Goal: Check status: Check status

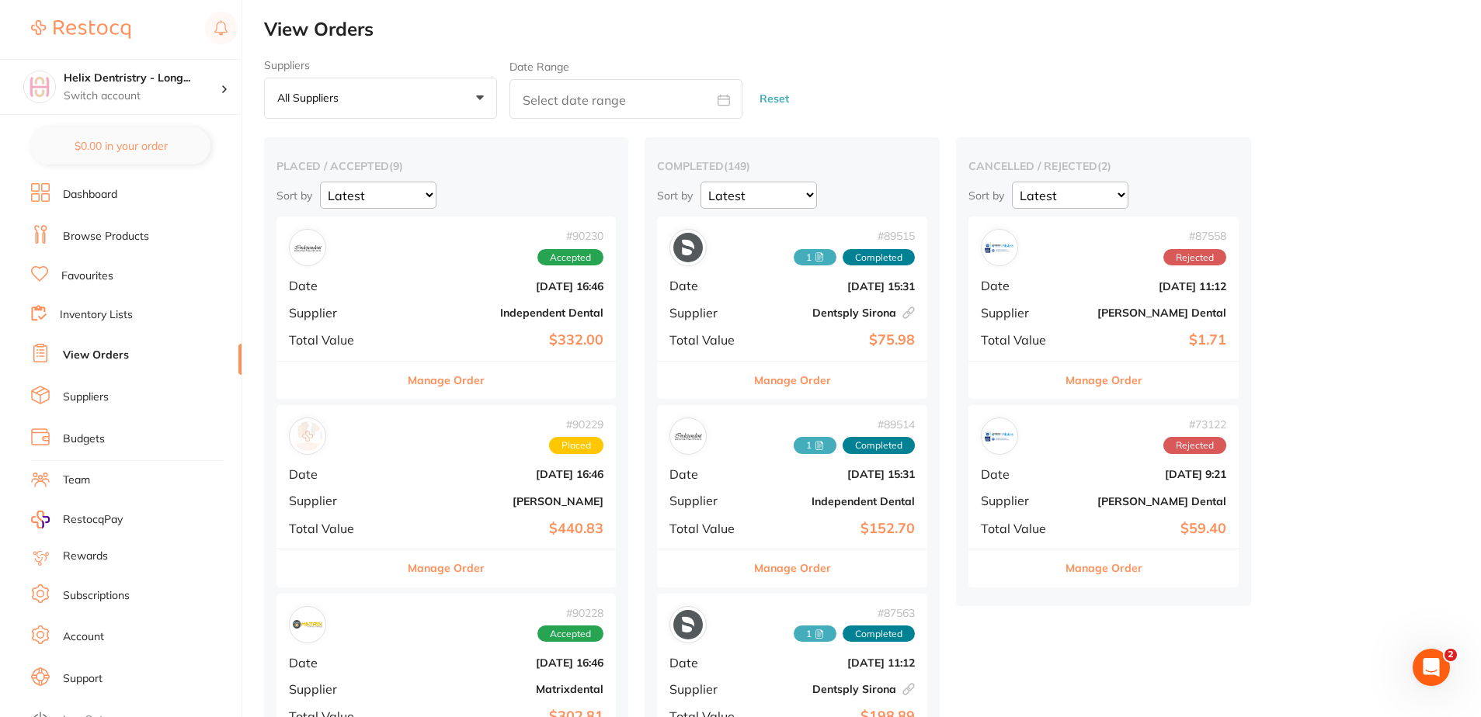
click at [433, 309] on b "Independent Dental" at bounding box center [502, 313] width 201 height 12
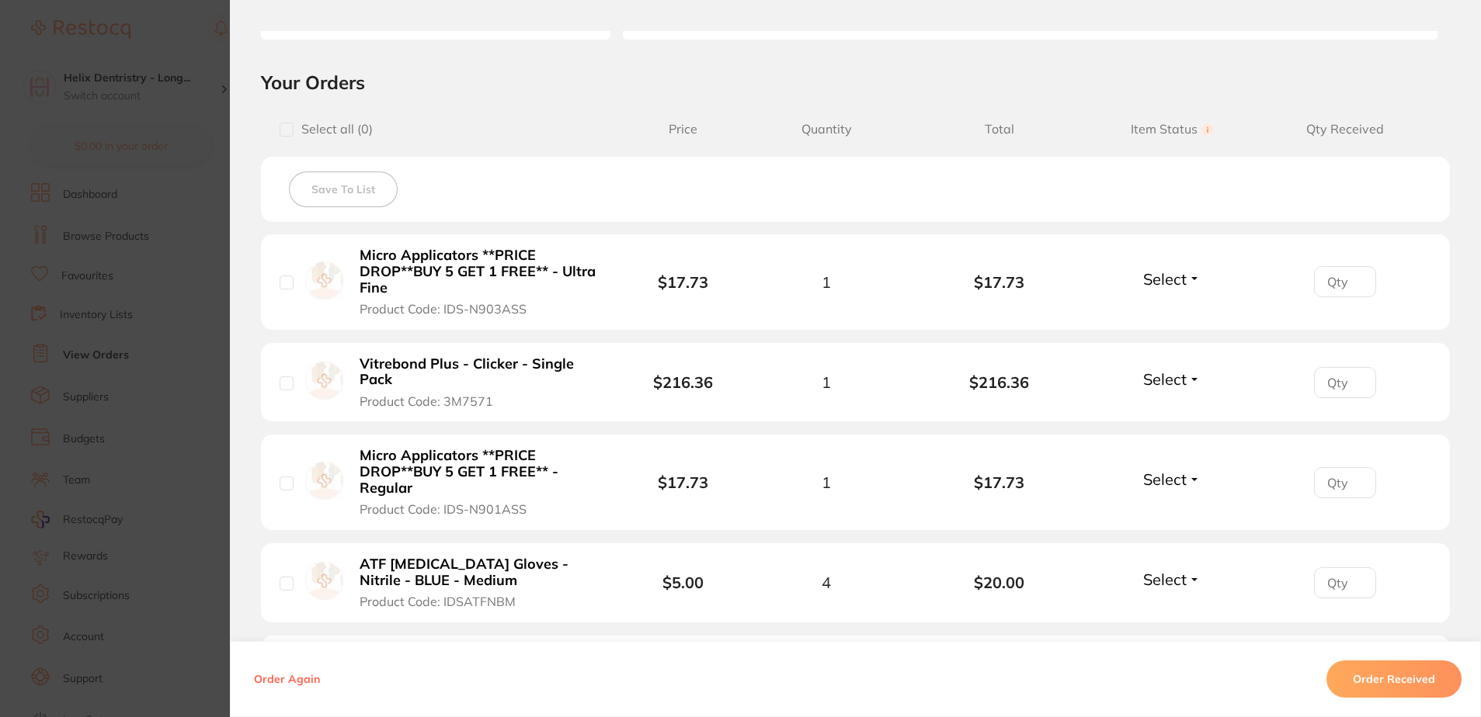
scroll to position [388, 0]
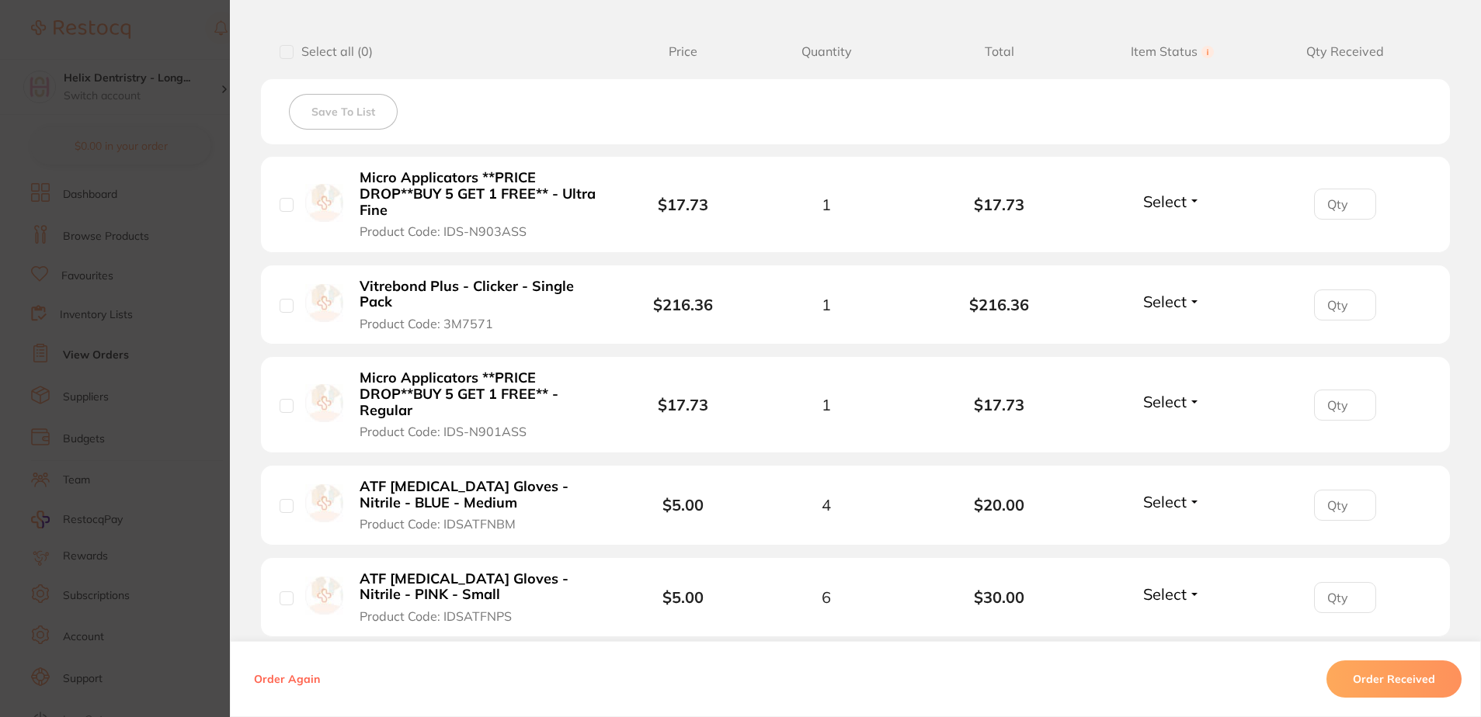
click at [201, 408] on section "Order ID: Restocq- 90230 Order Information Accepted Order Order Date [DATE] 16:…" at bounding box center [740, 358] width 1481 height 717
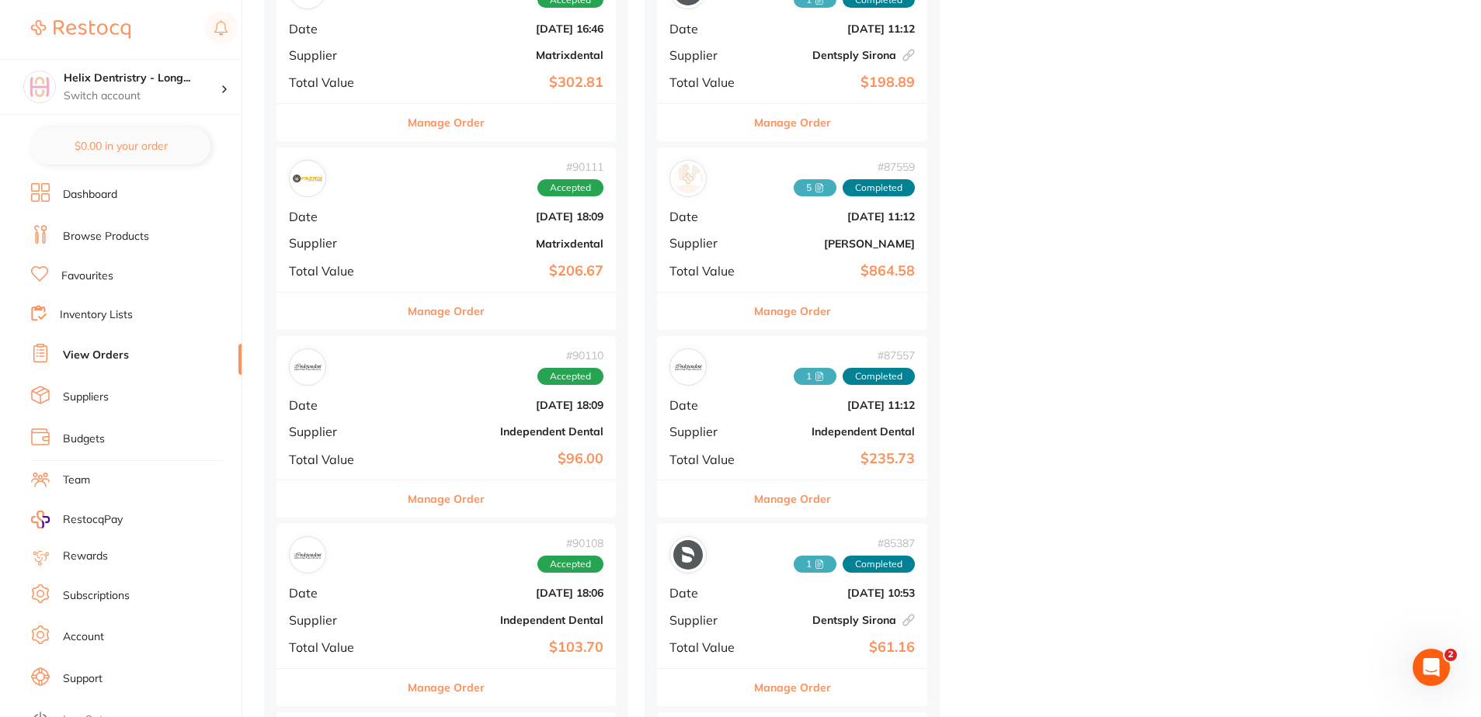
scroll to position [699, 0]
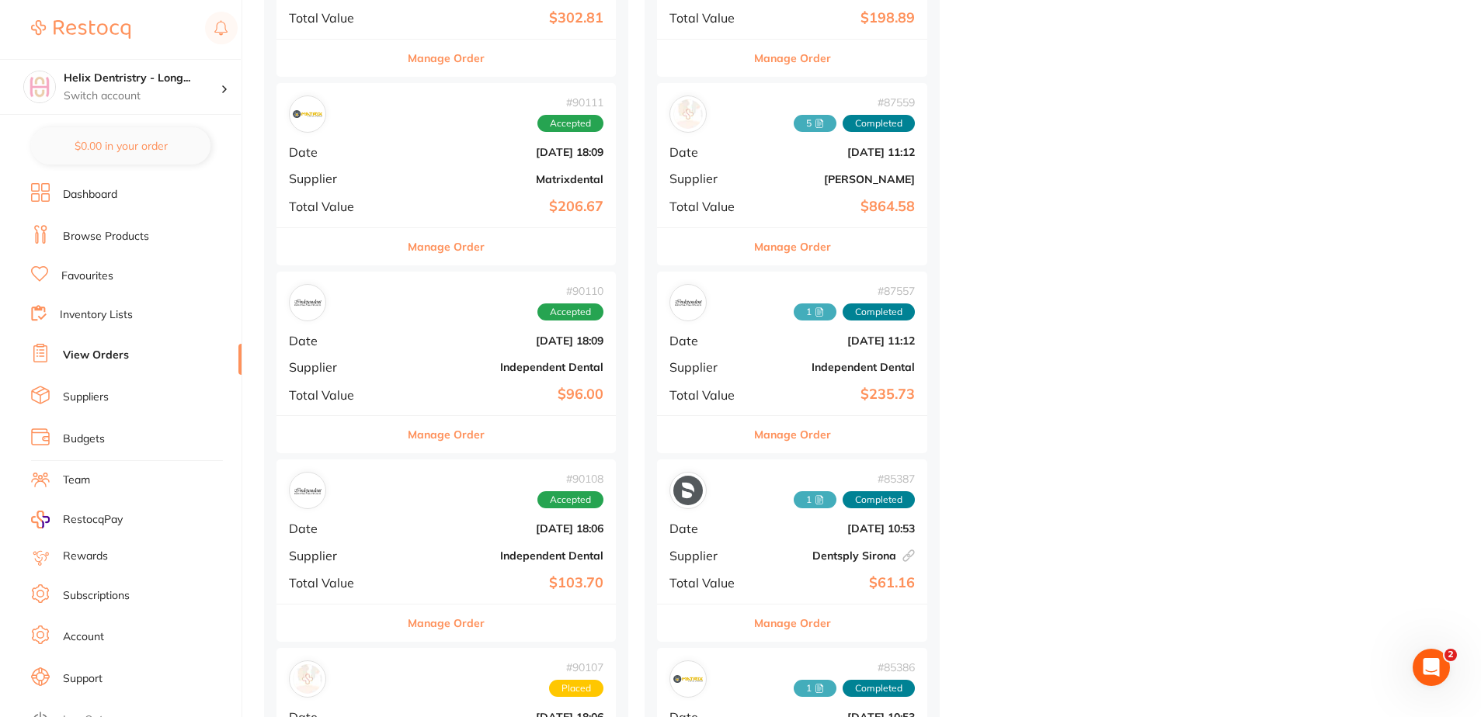
click at [440, 356] on div "# 90110 Accepted Date [DATE] 18:09 Supplier Independent Dental Total Value $96.…" at bounding box center [445, 344] width 339 height 144
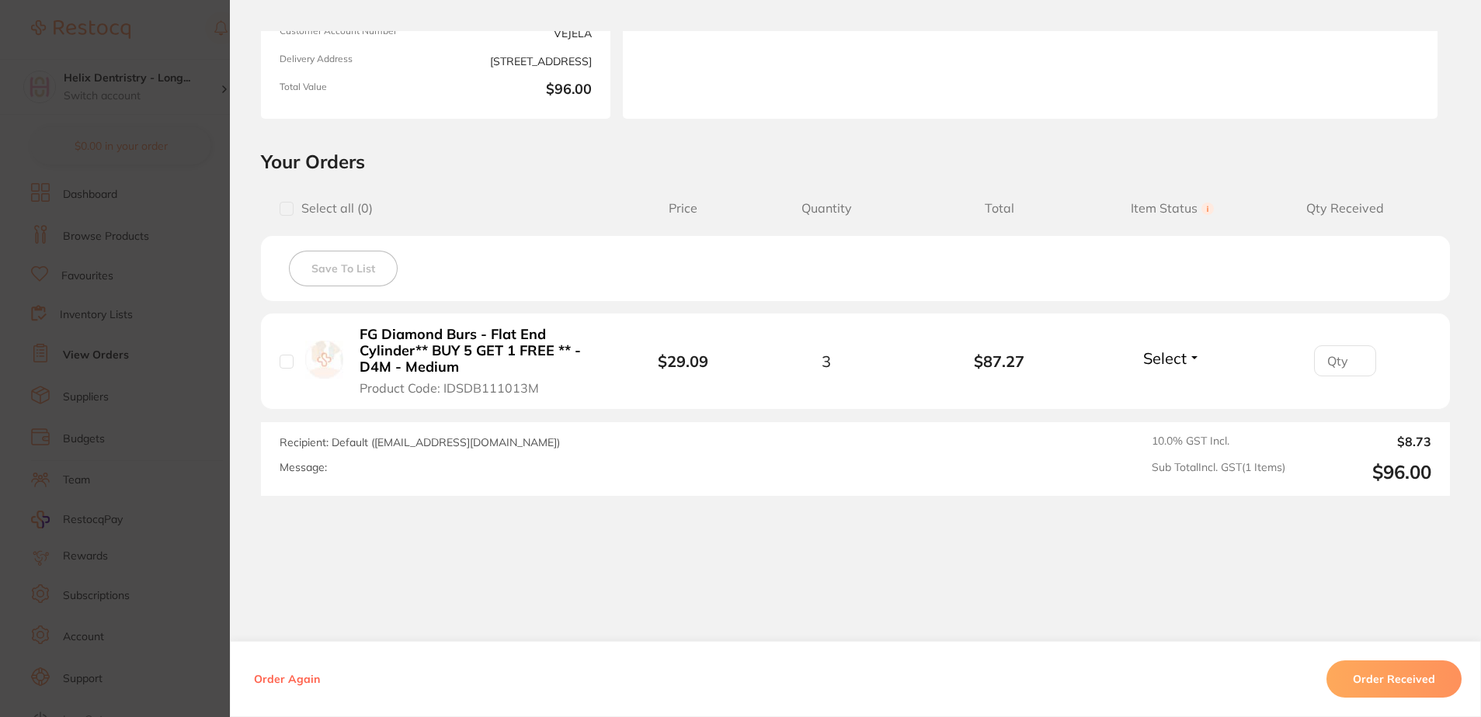
scroll to position [233, 0]
click at [186, 502] on section "Order ID: Restocq- 90110 Order Information Accepted Order Order Date [DATE] 18:…" at bounding box center [740, 358] width 1481 height 717
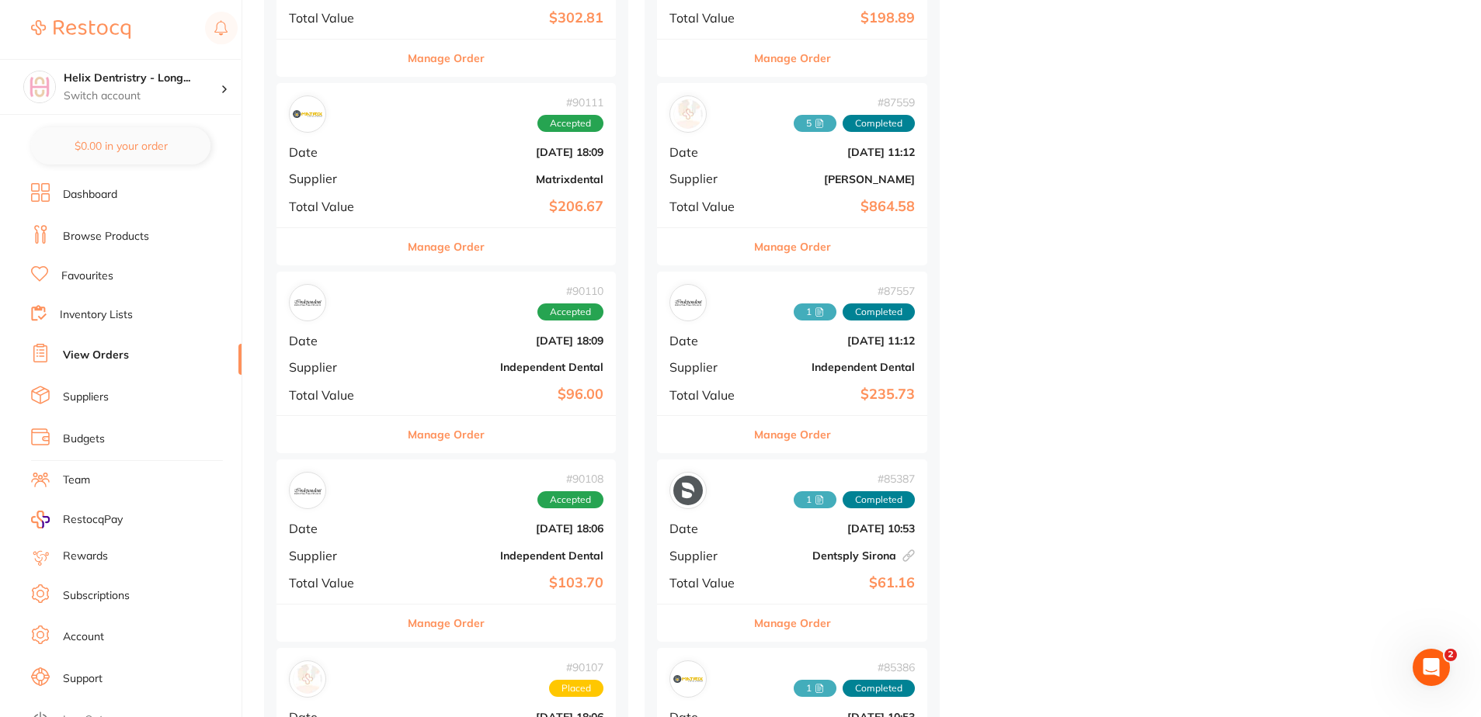
click at [453, 352] on div "# 90110 Accepted Date [DATE] 18:09 Supplier Independent Dental Total Value $96.…" at bounding box center [445, 344] width 339 height 144
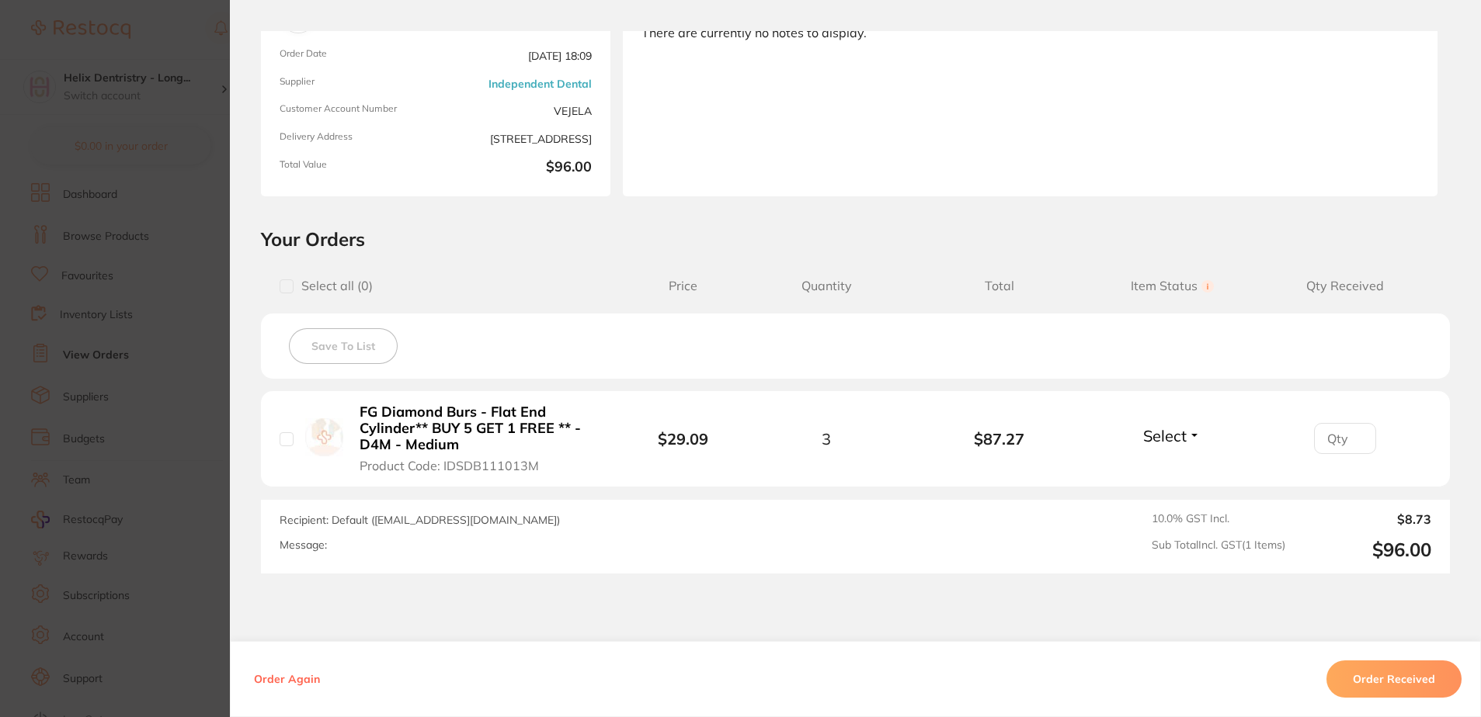
scroll to position [155, 0]
click at [1337, 435] on input "number" at bounding box center [1345, 437] width 62 height 31
click at [216, 478] on section "Order ID: Restocq- 90110 Order Information Accepted Order Order Date [DATE] 18:…" at bounding box center [740, 358] width 1481 height 717
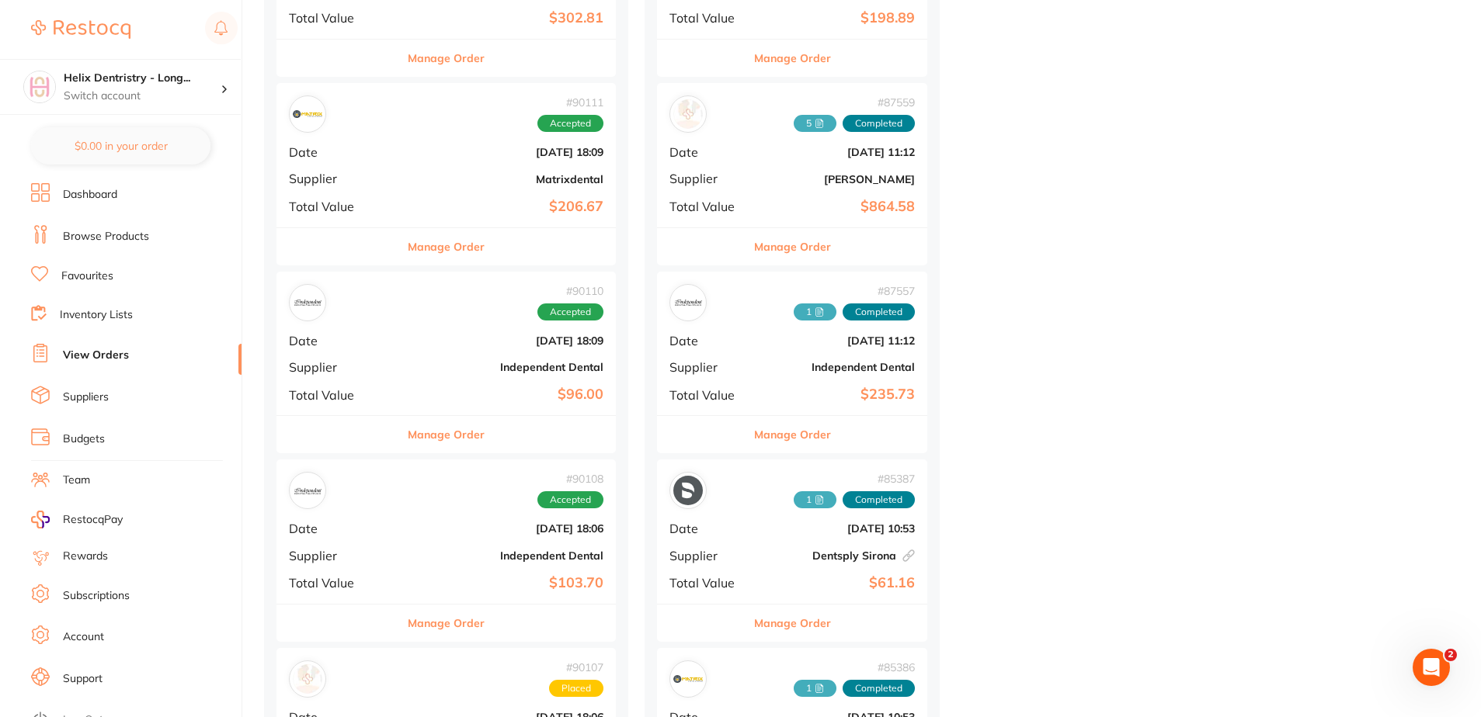
click at [452, 538] on div "# 90108 Accepted Date [DATE] 18:06 Supplier Independent Dental Total Value $103…" at bounding box center [445, 532] width 339 height 144
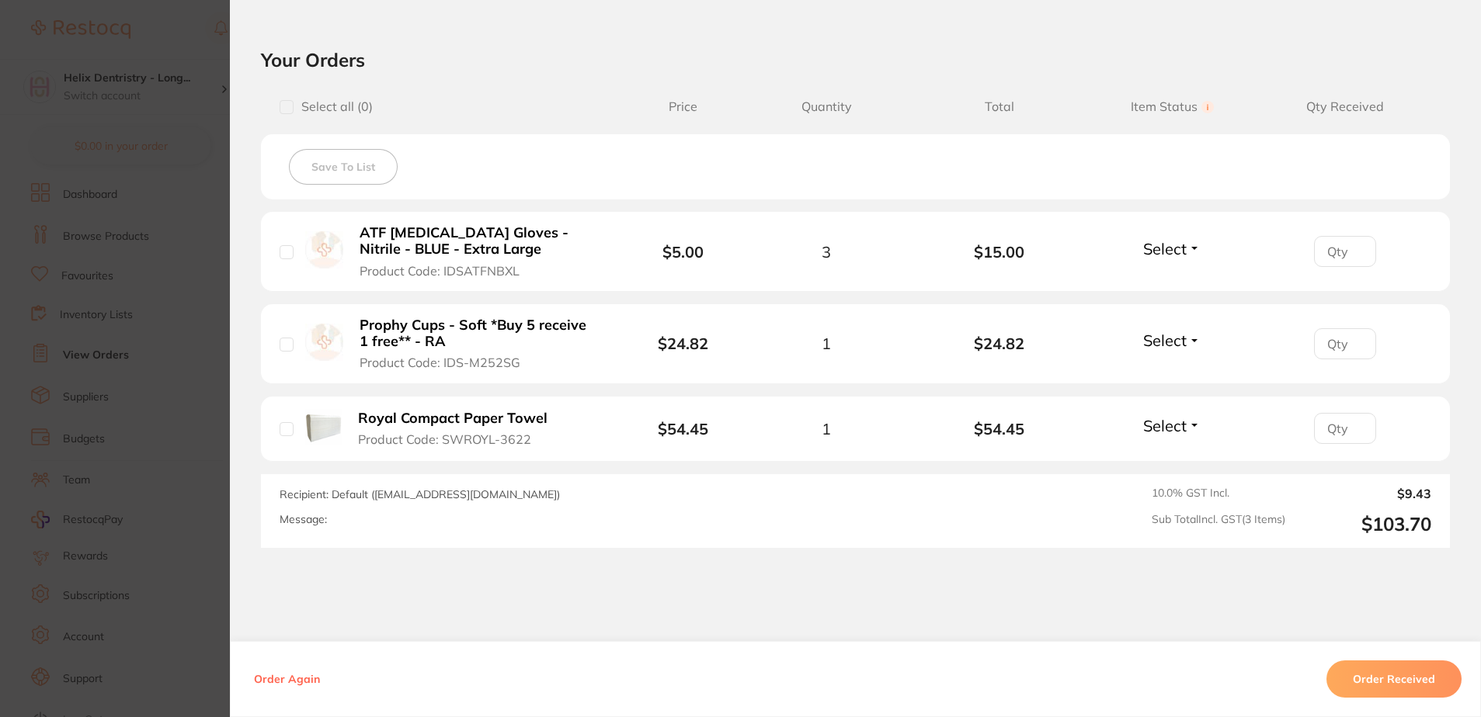
scroll to position [311, 0]
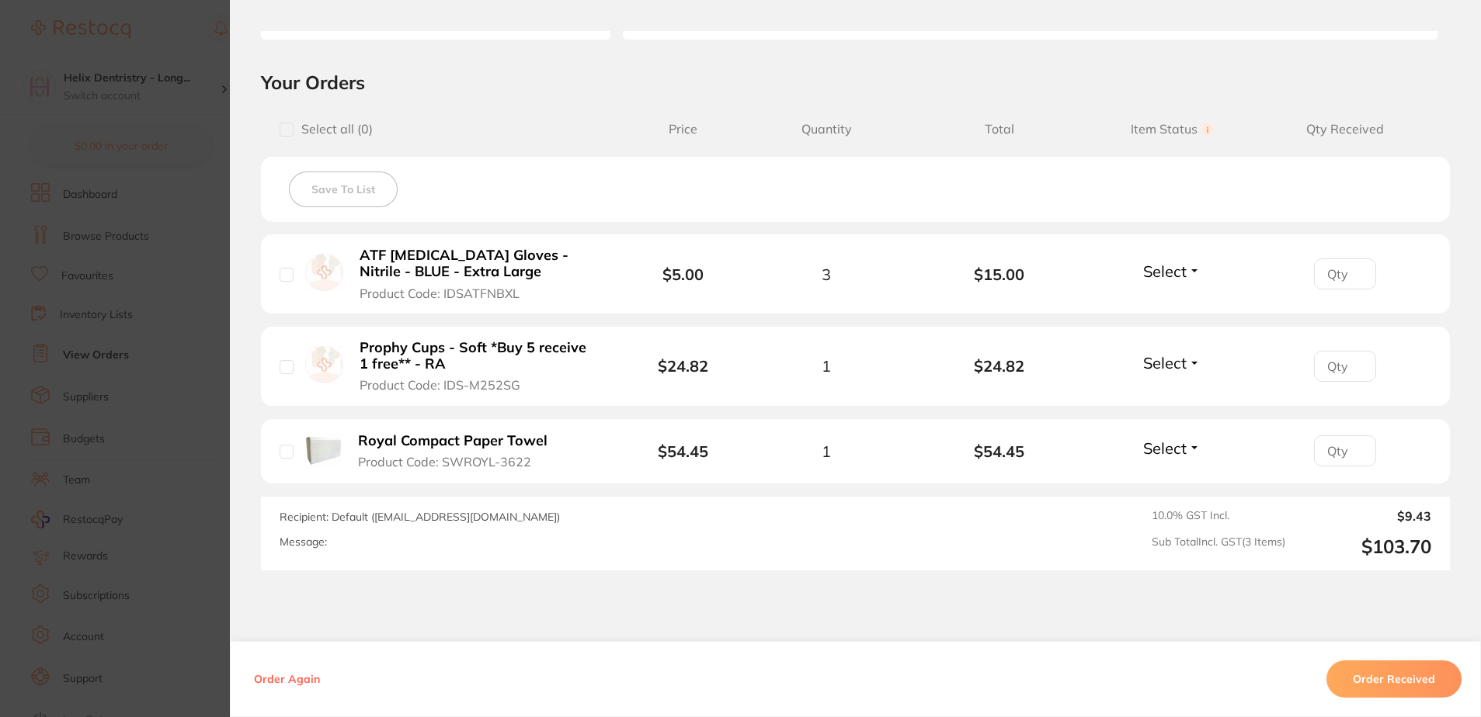
click at [1373, 678] on button "Order Received" at bounding box center [1393, 679] width 135 height 37
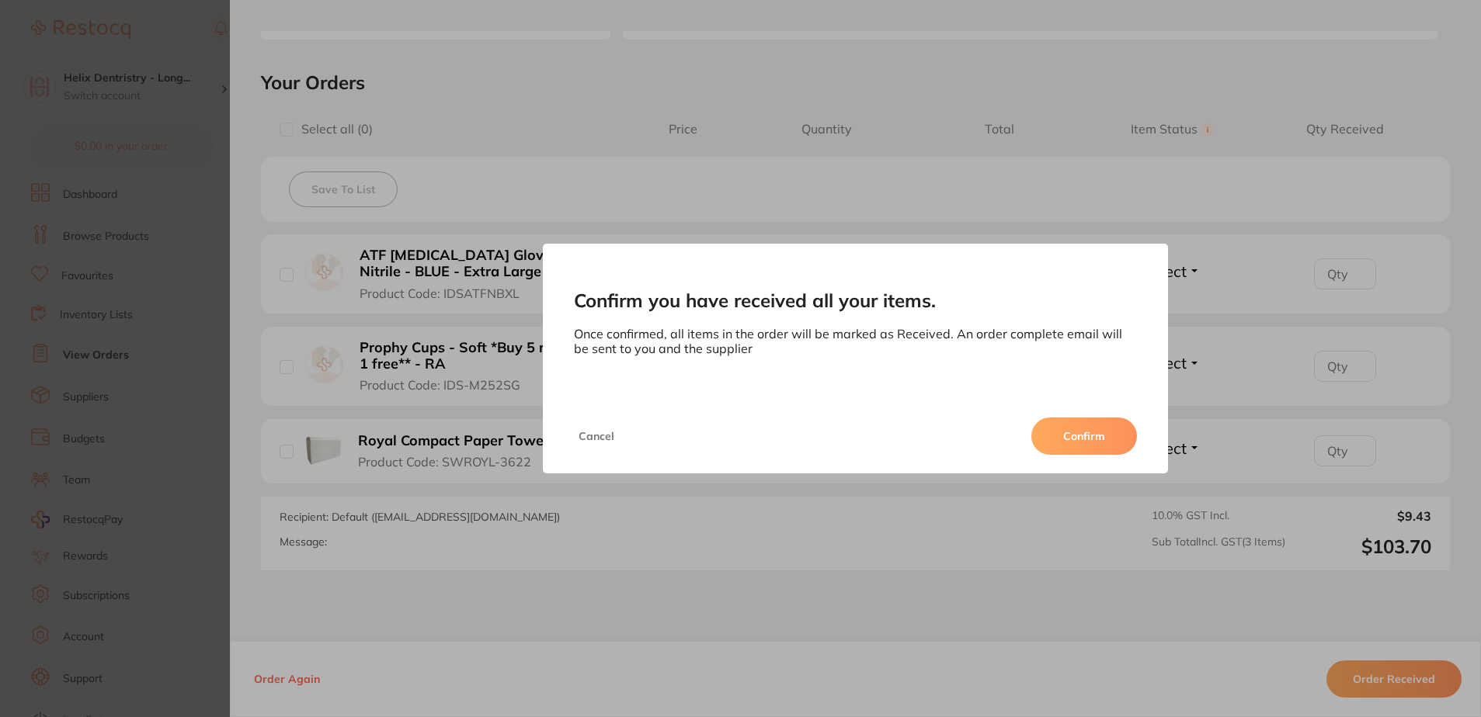
click at [1071, 416] on div "Cancel Confirm" at bounding box center [856, 436] width 626 height 75
click at [1068, 425] on button "Confirm" at bounding box center [1084, 436] width 106 height 37
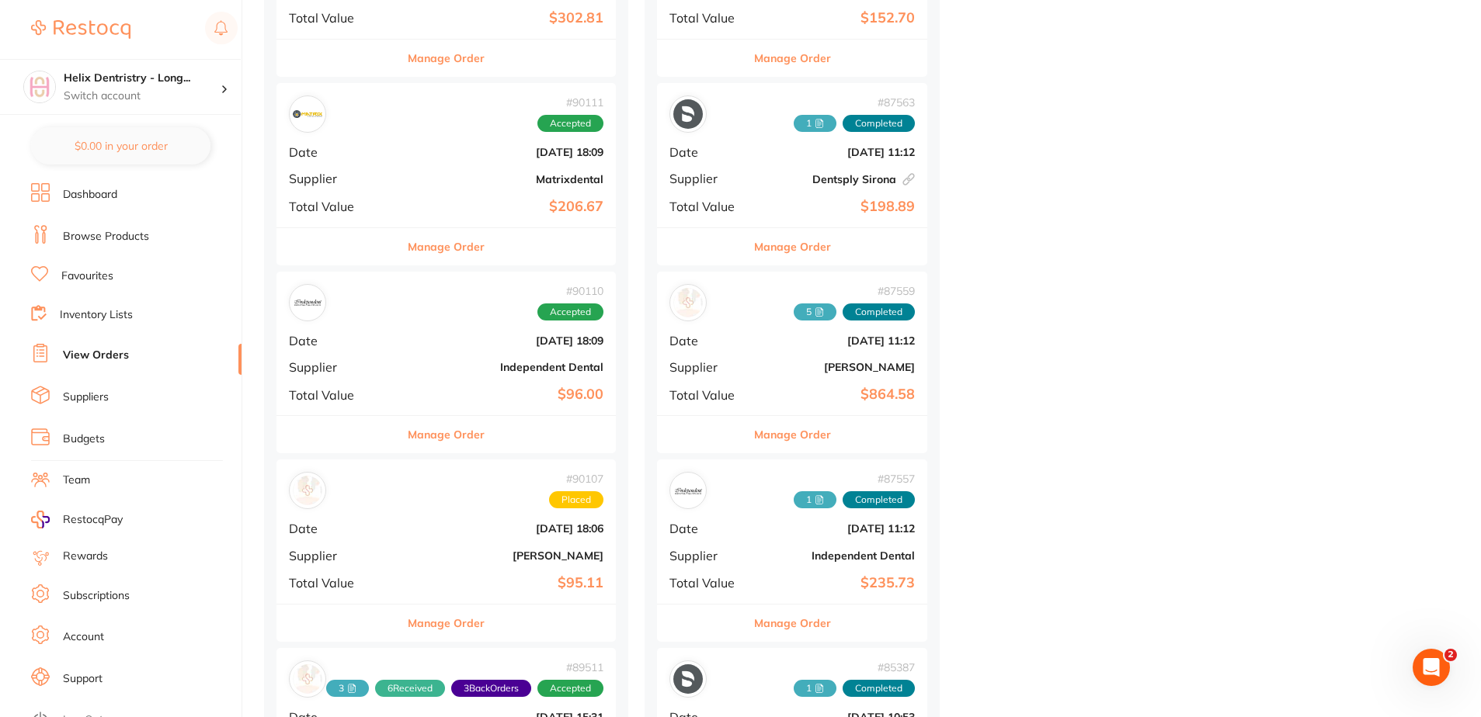
click at [416, 345] on b "[DATE] 18:09" at bounding box center [502, 341] width 201 height 12
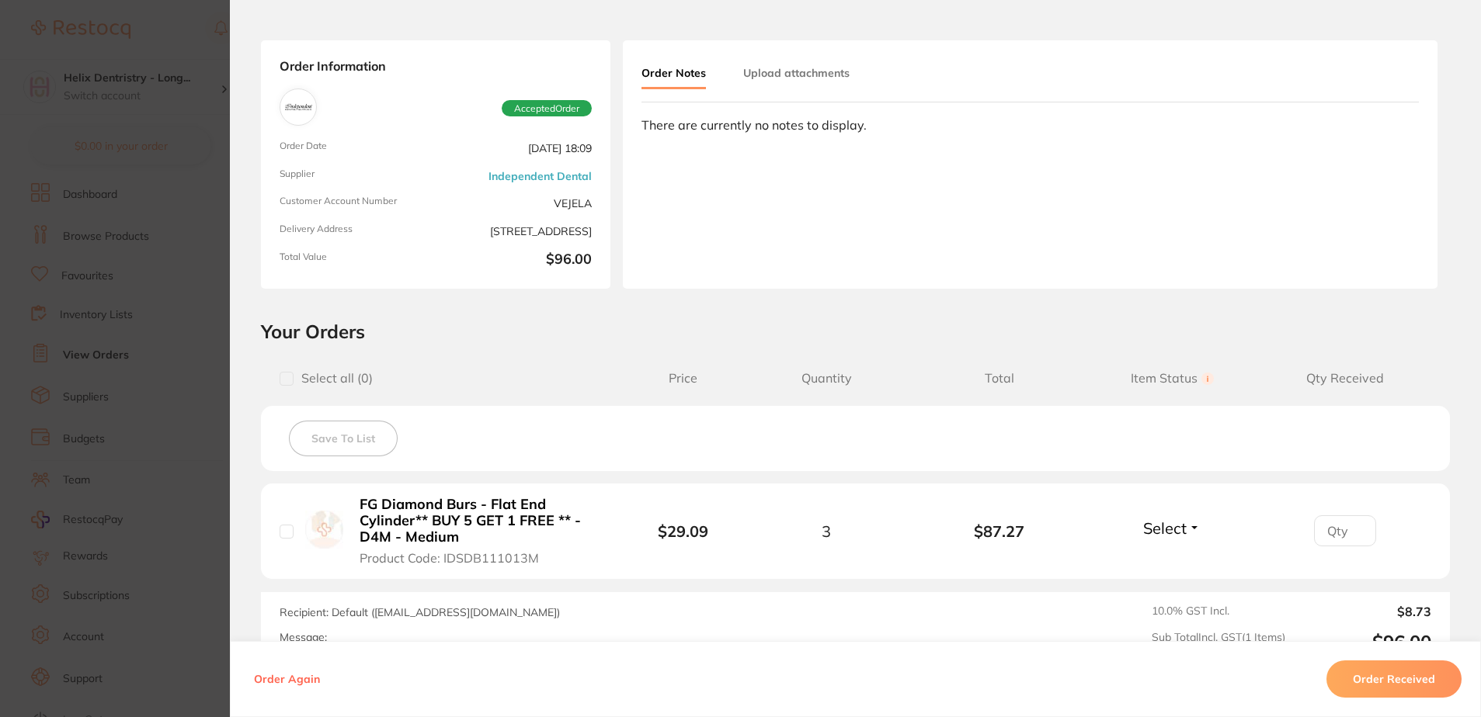
scroll to position [155, 0]
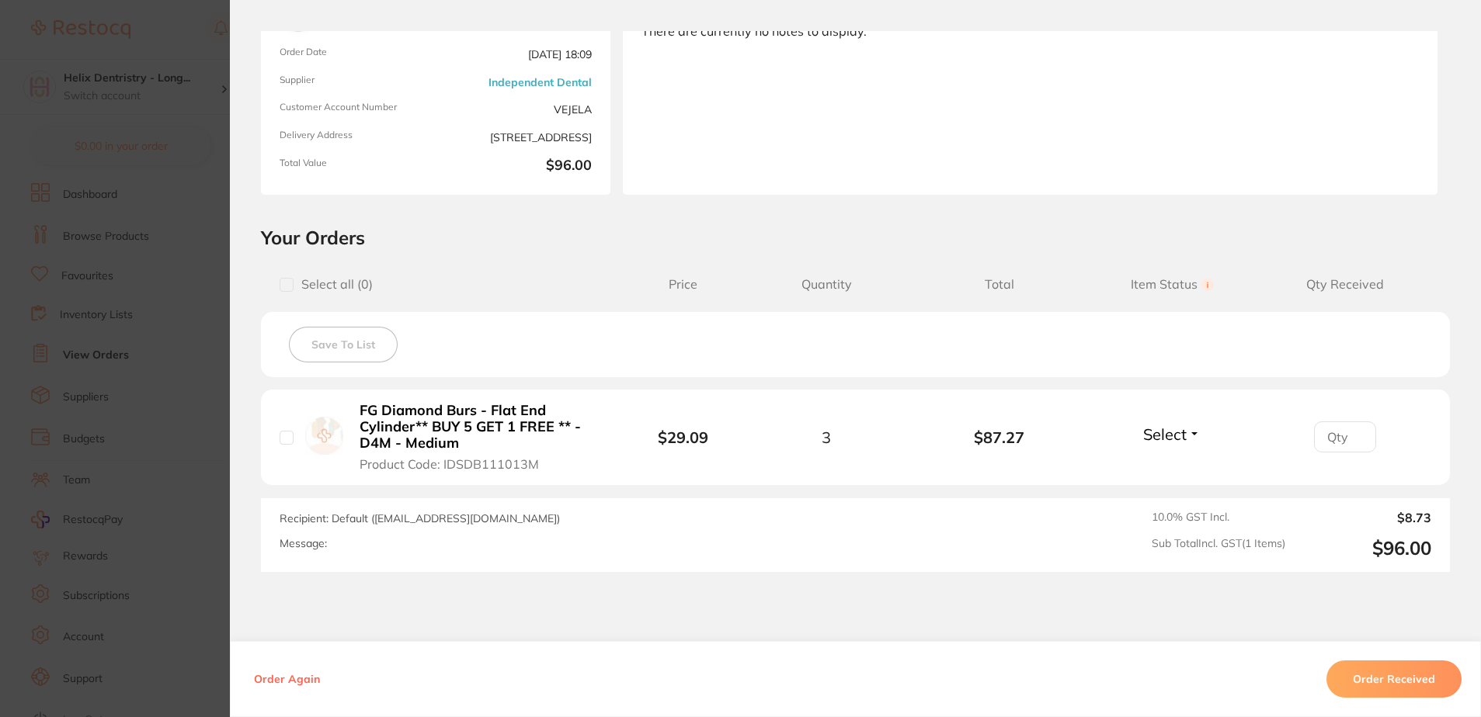
click at [1350, 689] on button "Order Received" at bounding box center [1393, 679] width 135 height 37
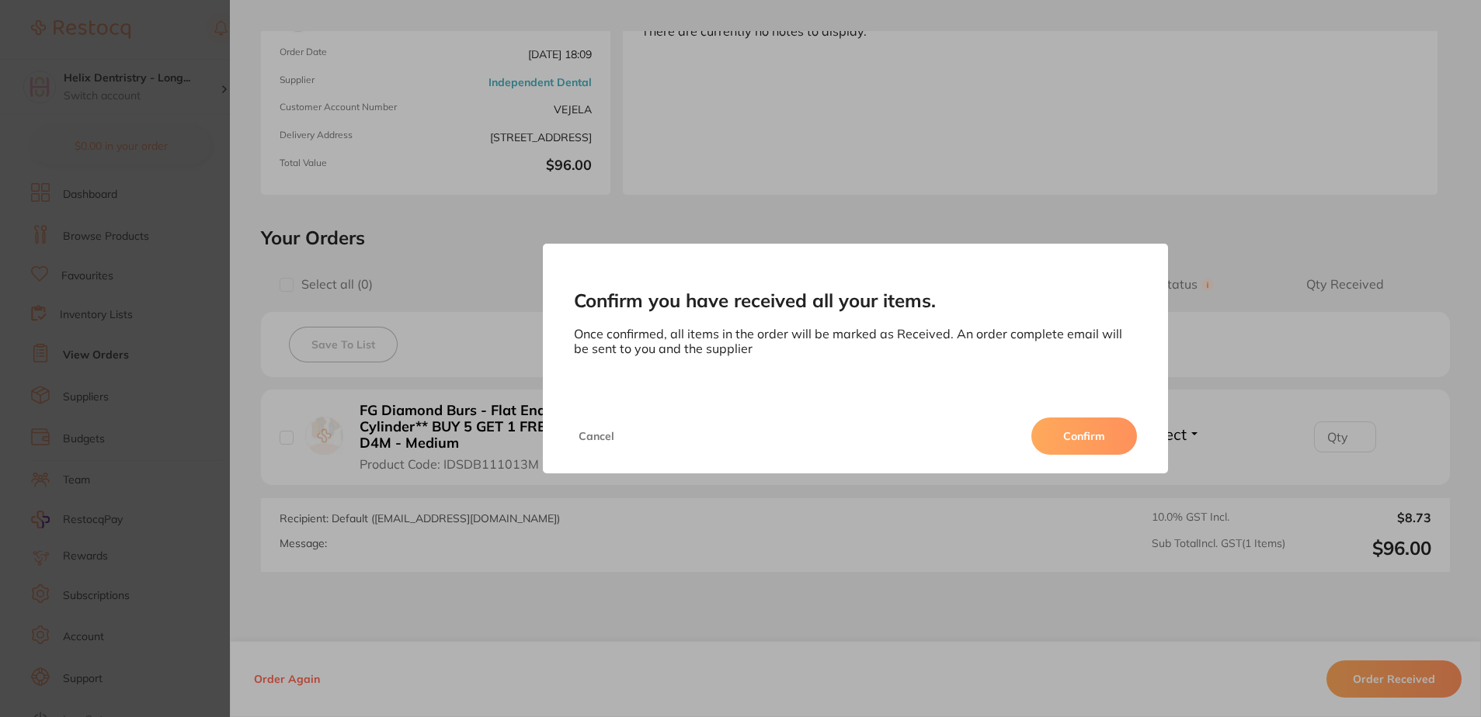
click at [1095, 434] on button "Confirm" at bounding box center [1084, 436] width 106 height 37
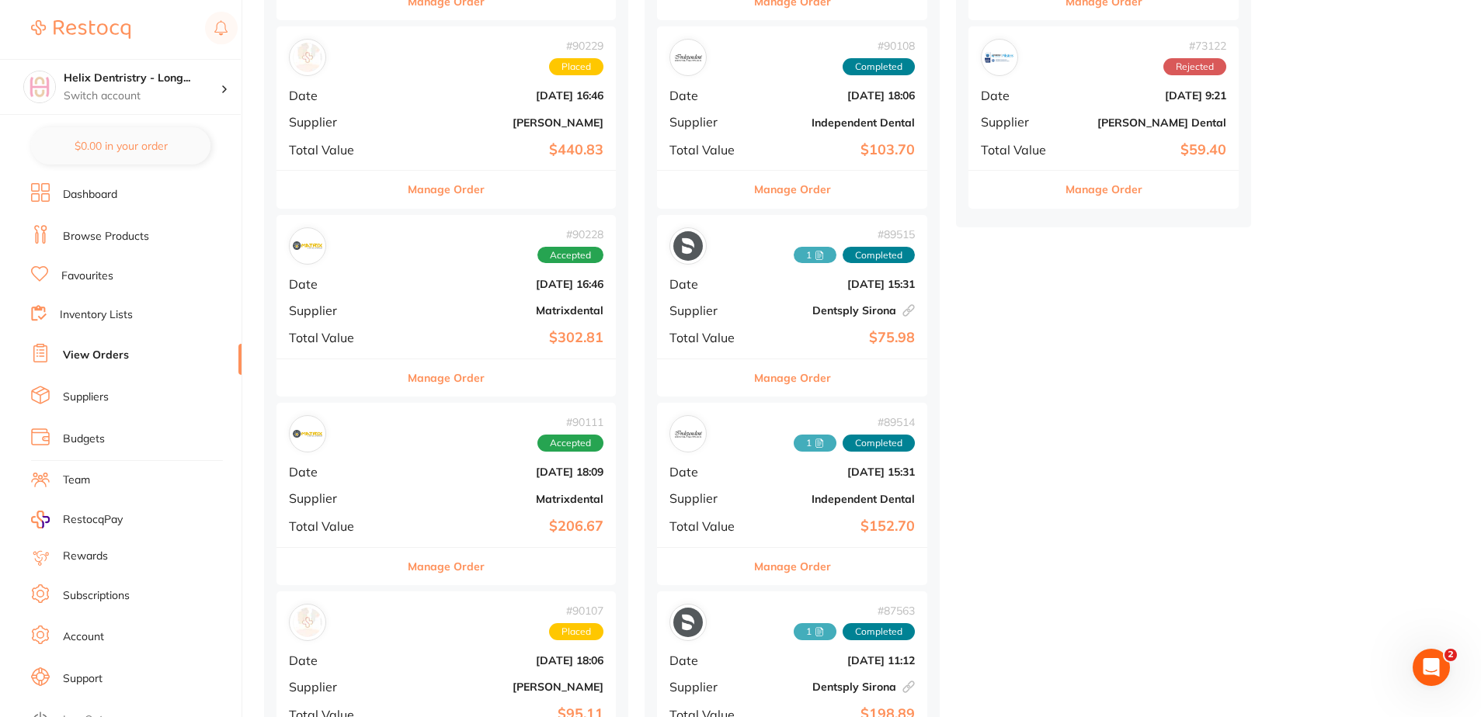
scroll to position [311, 0]
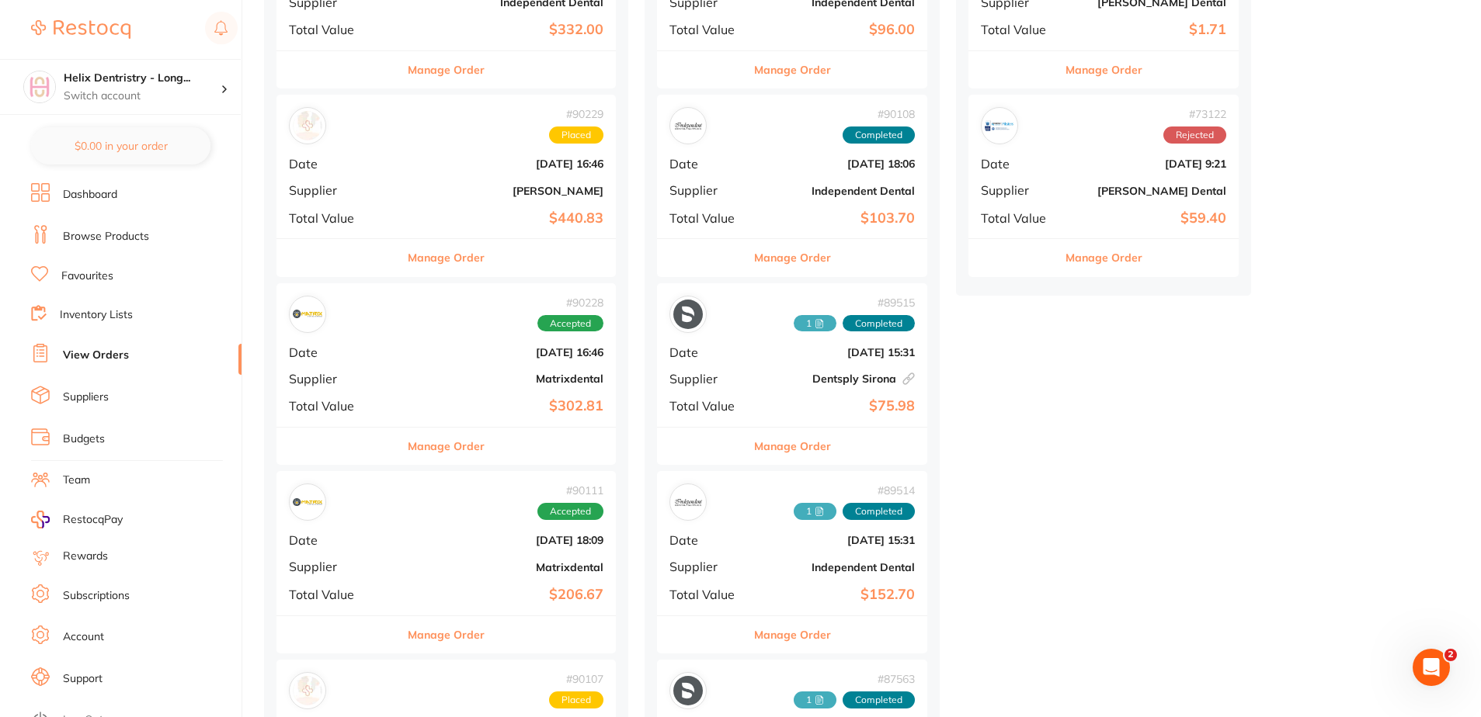
click at [413, 550] on div "# 90111 Accepted Date [DATE] 18:09 Supplier Matrixdental Total Value $206.67" at bounding box center [445, 543] width 339 height 144
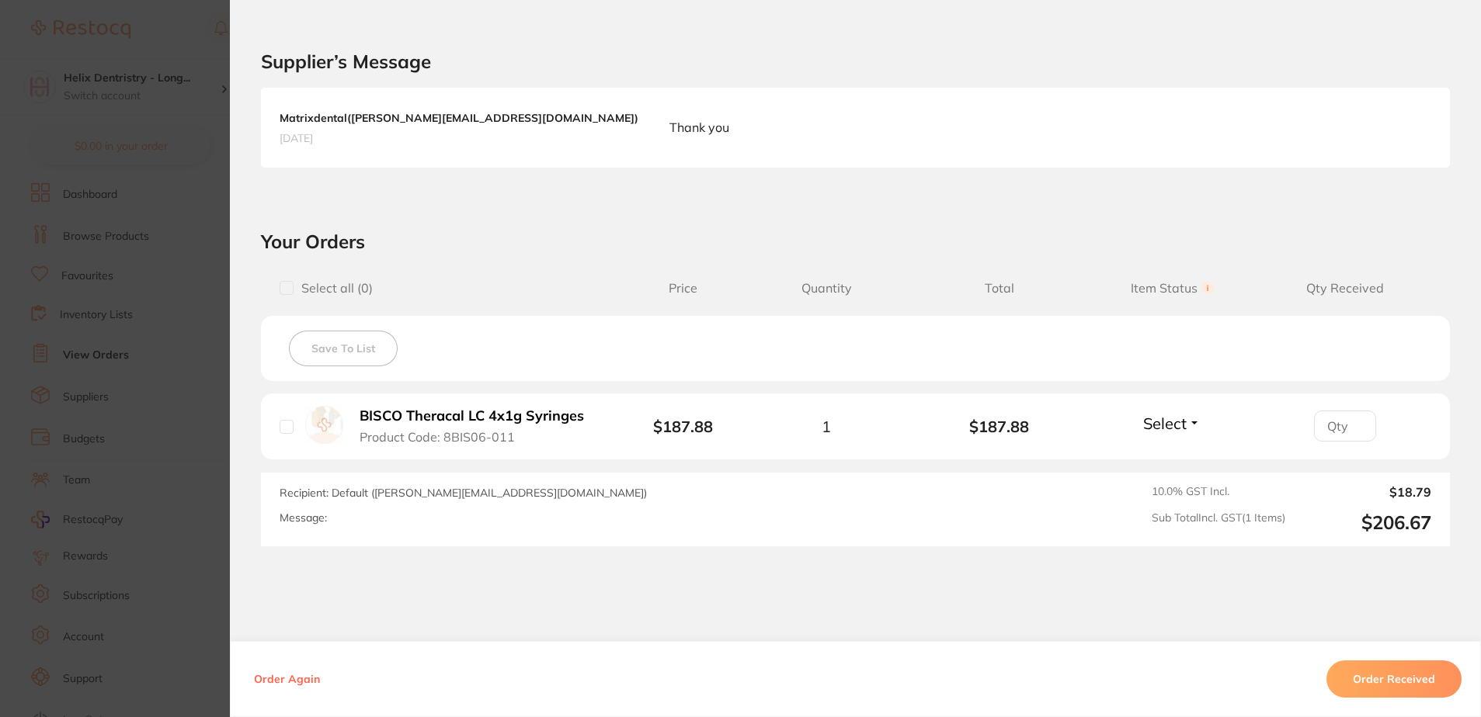
scroll to position [388, 0]
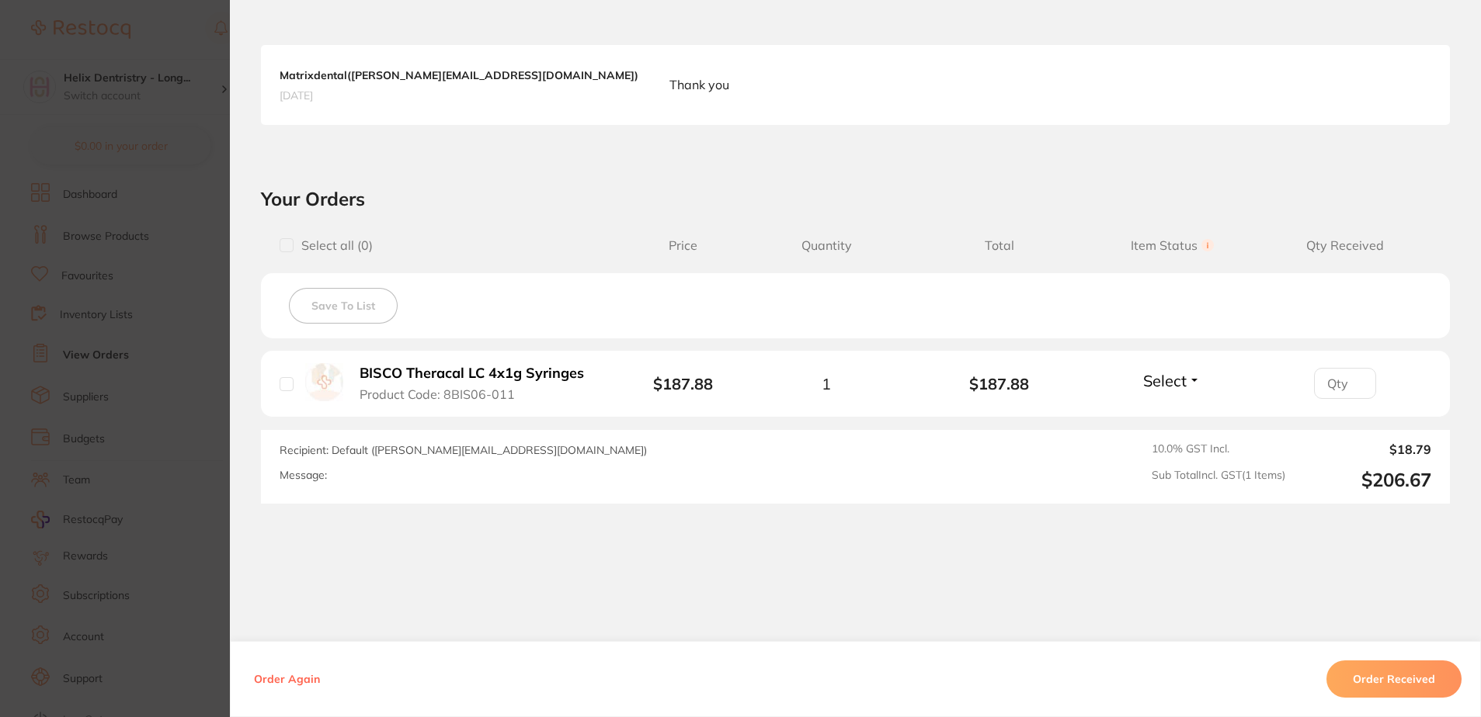
click at [1341, 685] on button "Order Received" at bounding box center [1393, 679] width 135 height 37
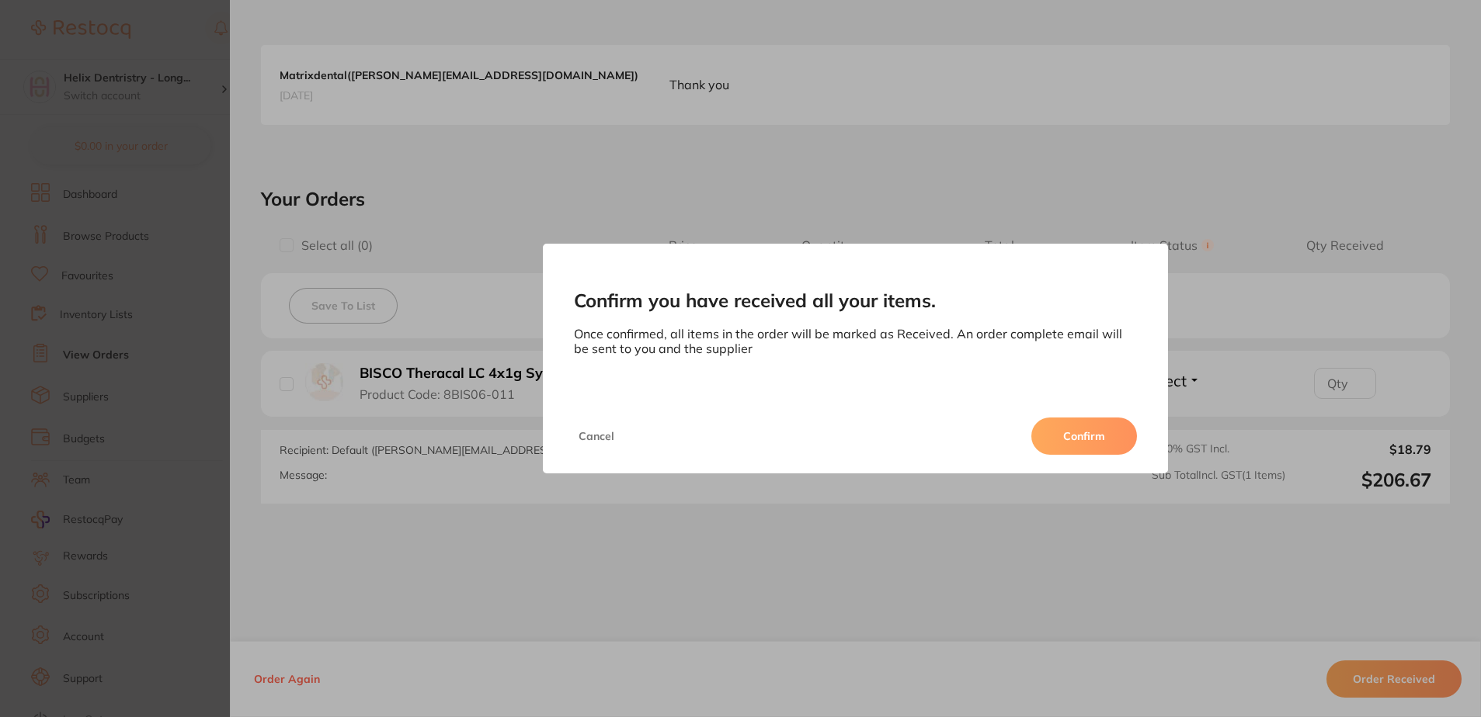
click at [1104, 414] on div "Cancel Confirm" at bounding box center [856, 436] width 626 height 75
click at [1099, 422] on button "Confirm" at bounding box center [1084, 436] width 106 height 37
